Goal: Task Accomplishment & Management: Manage account settings

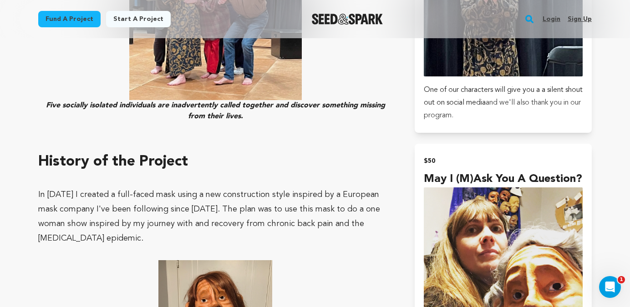
scroll to position [1123, 0]
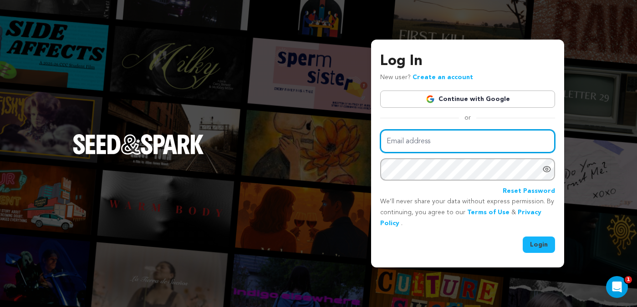
click at [439, 146] on input "Email address" at bounding box center [467, 141] width 175 height 23
type input "katiekaufmann@hotmail.com"
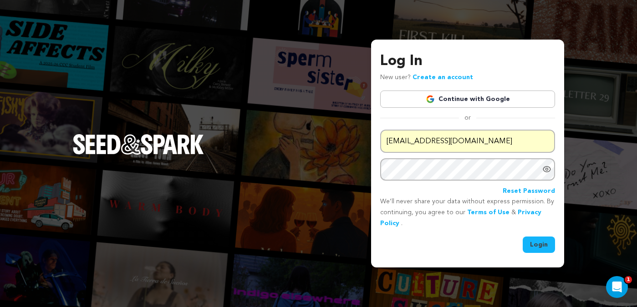
click at [540, 246] on button "Login" at bounding box center [539, 245] width 32 height 16
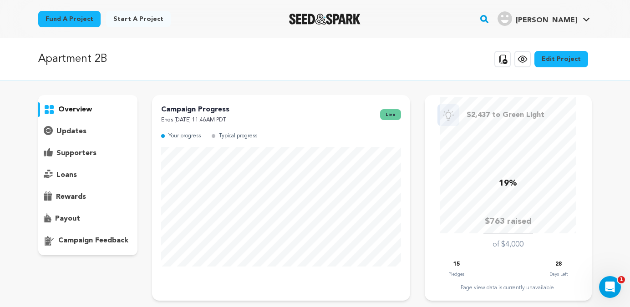
scroll to position [5, 0]
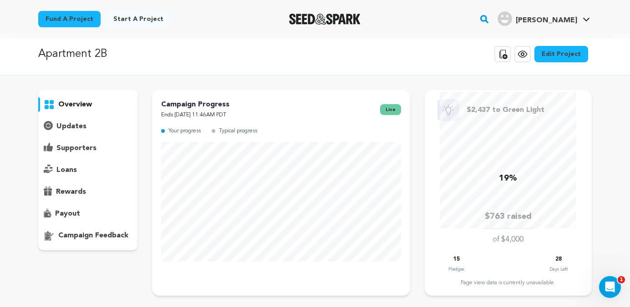
click at [66, 151] on p "supporters" at bounding box center [76, 148] width 40 height 11
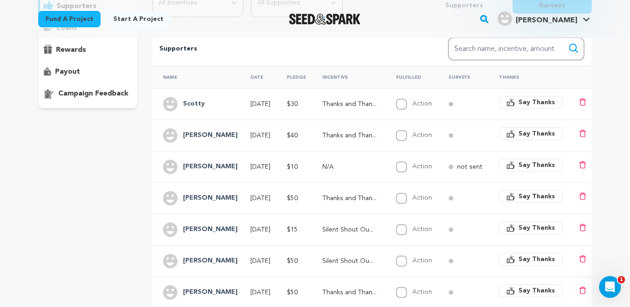
scroll to position [153, 0]
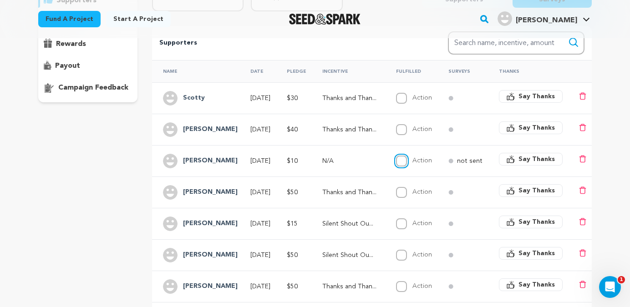
click at [407, 160] on input "Action" at bounding box center [401, 161] width 11 height 11
checkbox input "true"
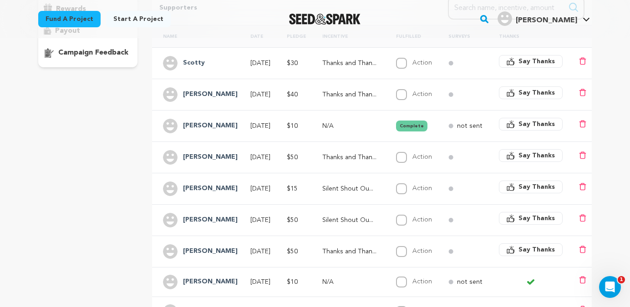
scroll to position [189, 0]
click at [407, 188] on input "Action" at bounding box center [401, 188] width 11 height 11
checkbox input "true"
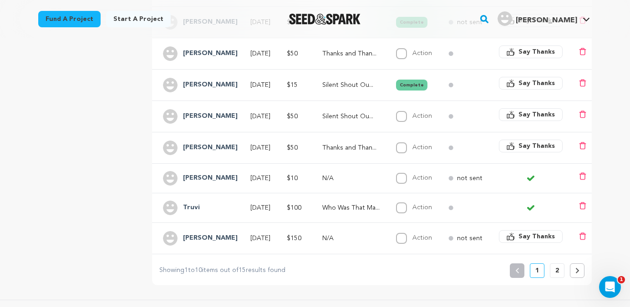
scroll to position [293, 0]
click at [557, 275] on p "2" at bounding box center [557, 269] width 4 height 9
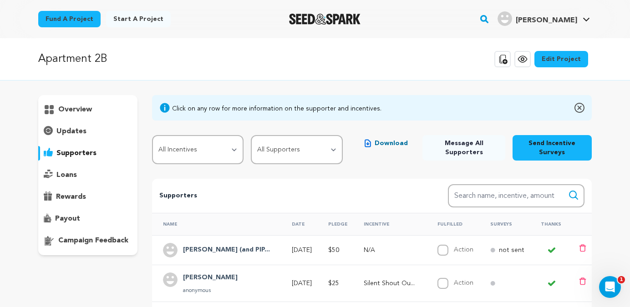
scroll to position [3, 0]
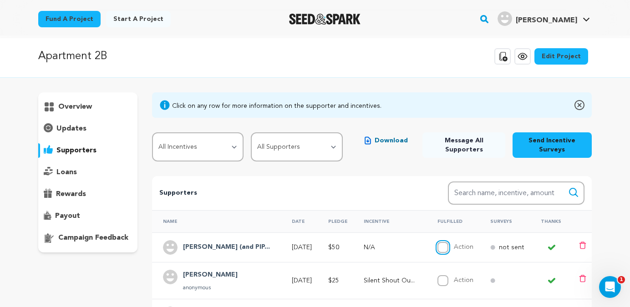
click at [438, 248] on input "Action" at bounding box center [443, 247] width 11 height 11
checkbox input "true"
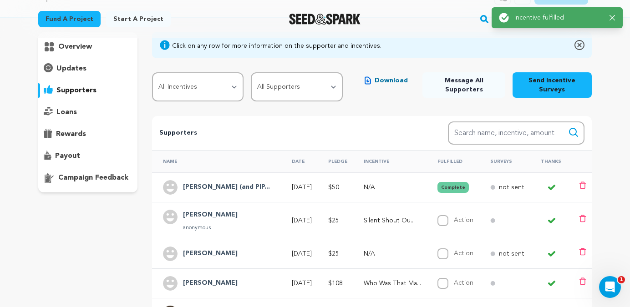
scroll to position [66, 0]
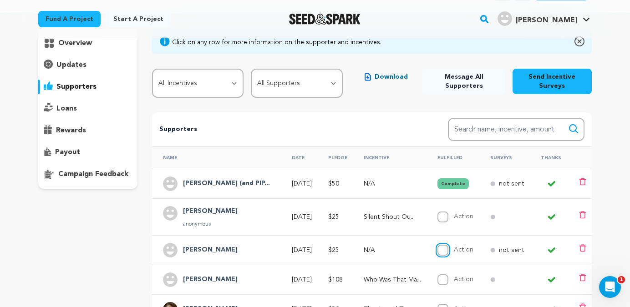
click at [438, 250] on input "Action" at bounding box center [443, 250] width 11 height 11
checkbox input "true"
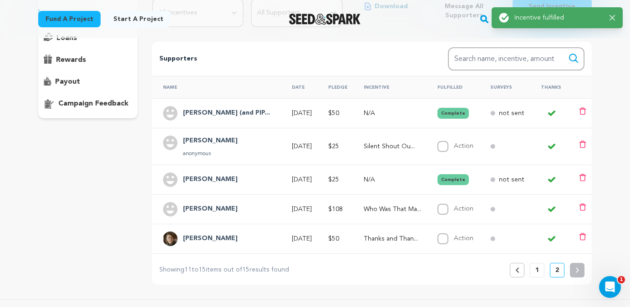
scroll to position [139, 0]
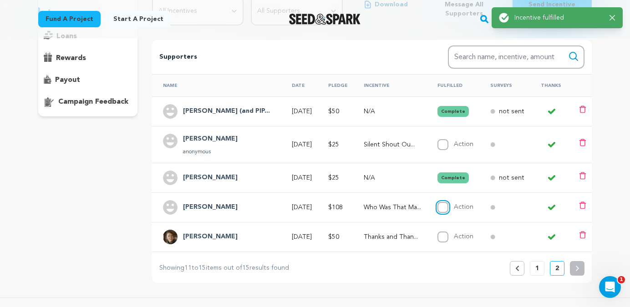
click at [438, 205] on input "Action" at bounding box center [443, 207] width 11 height 11
checkbox input "true"
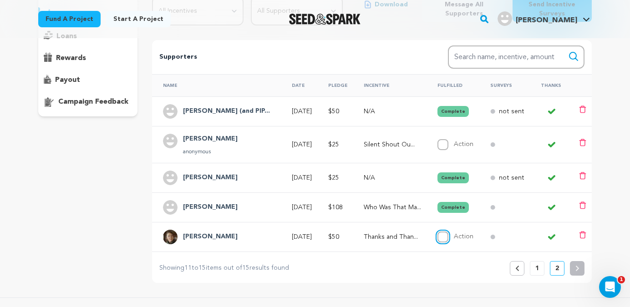
click at [438, 235] on input "Action" at bounding box center [443, 237] width 11 height 11
checkbox input "true"
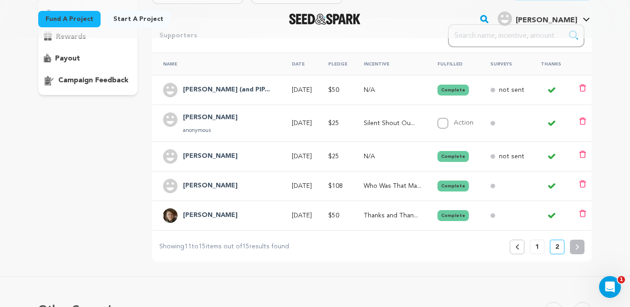
scroll to position [165, 0]
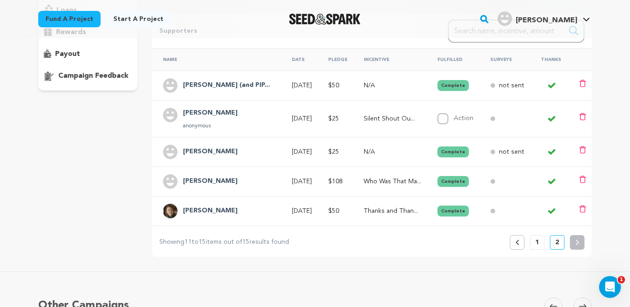
click at [538, 242] on p "1" at bounding box center [537, 242] width 4 height 9
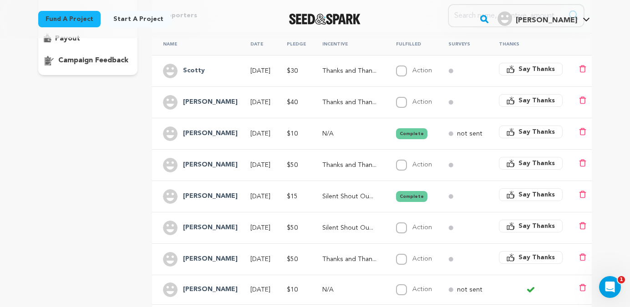
scroll to position [181, 0]
click at [407, 167] on input "Action" at bounding box center [401, 164] width 11 height 11
checkbox input "true"
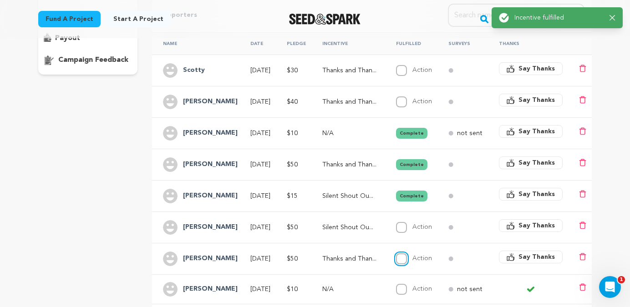
click at [407, 260] on input "Action" at bounding box center [401, 259] width 11 height 11
checkbox input "true"
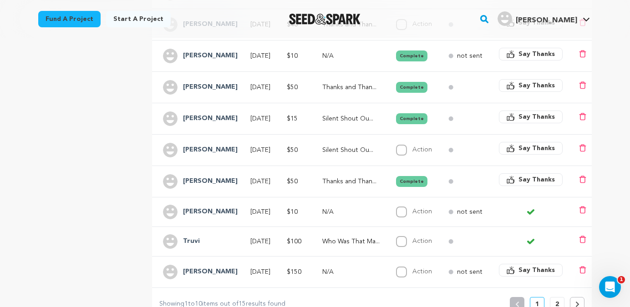
scroll to position [259, 0]
click at [407, 240] on input "Action" at bounding box center [401, 241] width 11 height 11
checkbox input "true"
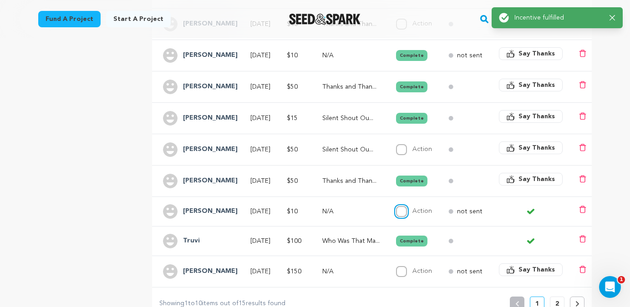
click at [407, 209] on input "Action" at bounding box center [401, 211] width 11 height 11
checkbox input "true"
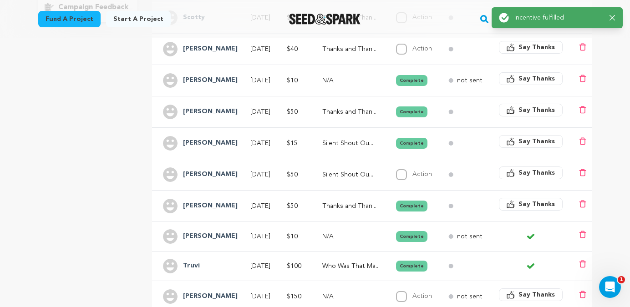
scroll to position [230, 0]
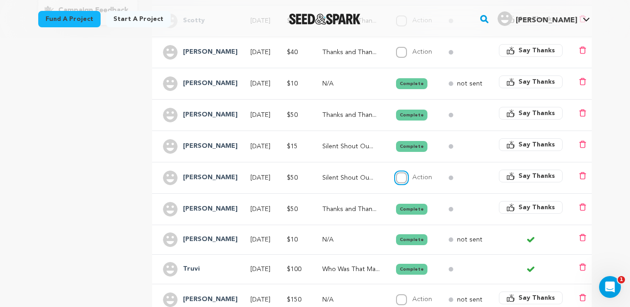
click at [407, 178] on input "Action" at bounding box center [401, 178] width 11 height 11
checkbox input "true"
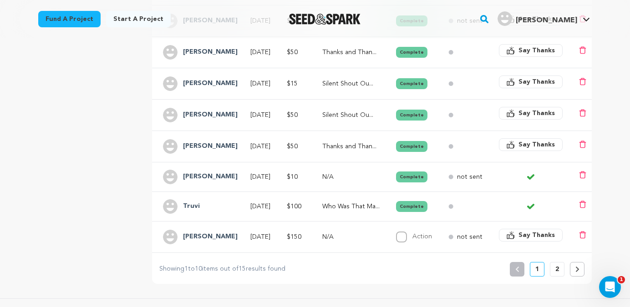
scroll to position [294, 0]
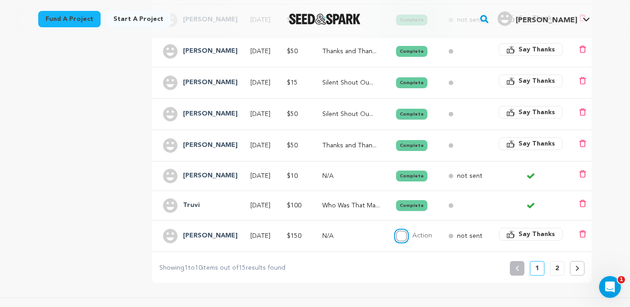
click at [407, 237] on input "Action" at bounding box center [401, 236] width 11 height 11
checkbox input "true"
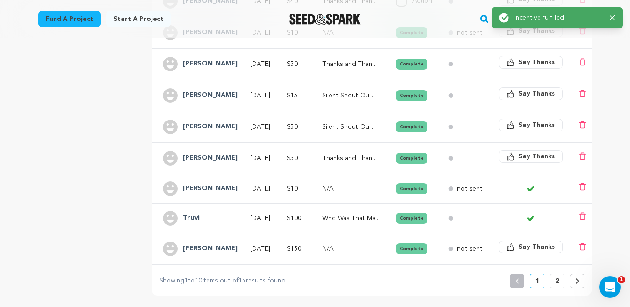
scroll to position [276, 0]
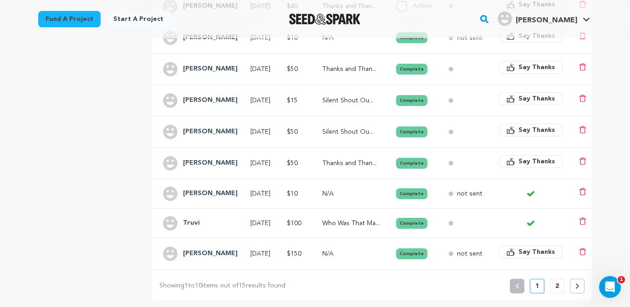
click at [474, 193] on p "not sent" at bounding box center [469, 193] width 25 height 9
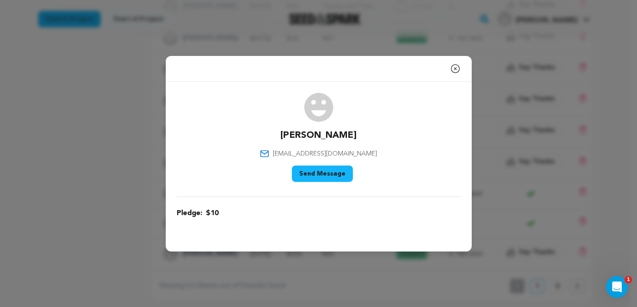
click at [455, 65] on icon "button" at bounding box center [455, 68] width 11 height 11
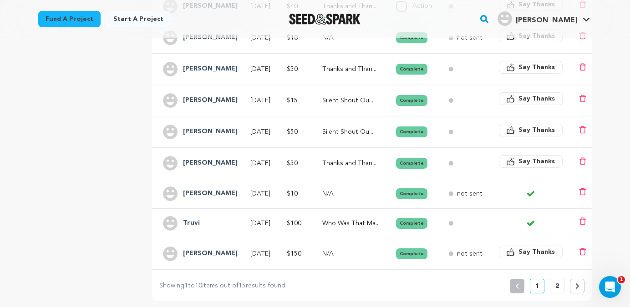
scroll to position [254, 0]
